Goal: Task Accomplishment & Management: Manage account settings

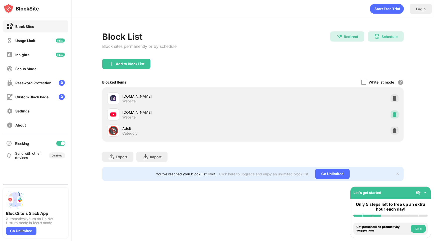
click at [394, 114] on img at bounding box center [394, 114] width 5 height 5
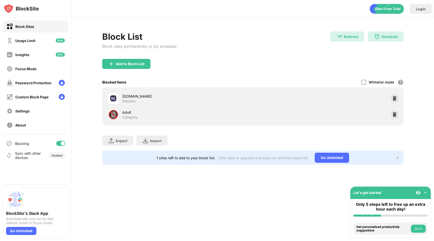
click at [397, 158] on img at bounding box center [398, 157] width 4 height 4
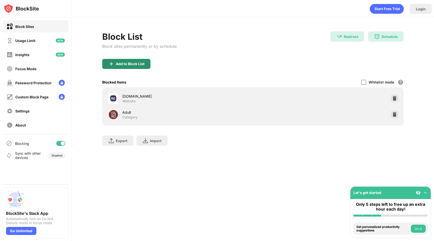
click at [118, 62] on div "Add to Block List" at bounding box center [130, 64] width 29 height 4
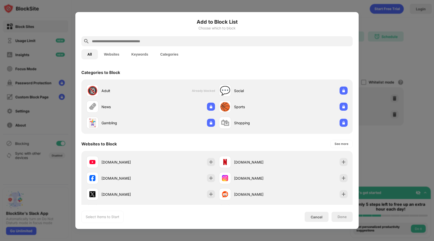
click at [172, 41] on input "text" at bounding box center [220, 41] width 259 height 6
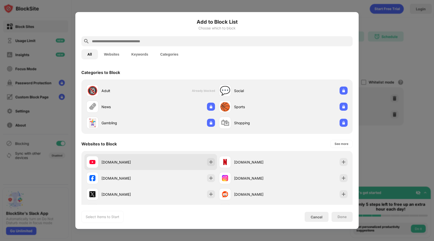
click at [163, 158] on div "[DOMAIN_NAME]" at bounding box center [150, 162] width 133 height 16
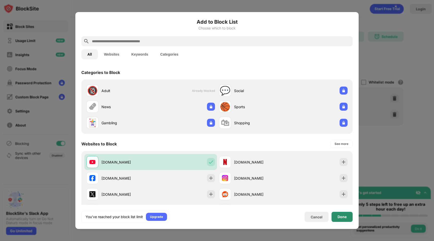
click at [344, 220] on div "Done" at bounding box center [342, 216] width 21 height 10
